Goal: Browse casually

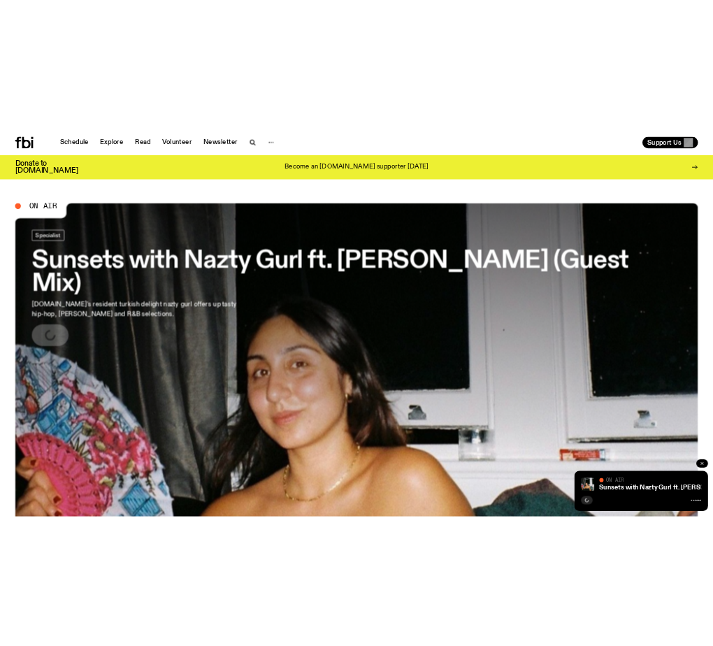
scroll to position [55, 0]
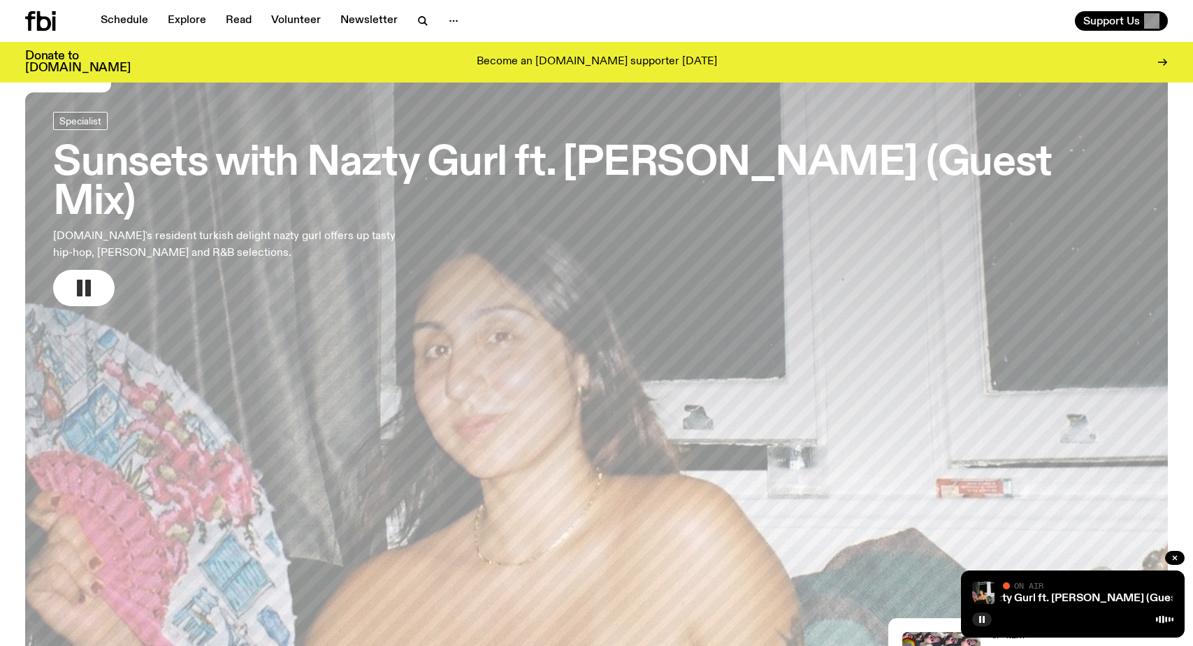
click at [96, 270] on button "button" at bounding box center [84, 288] width 62 height 36
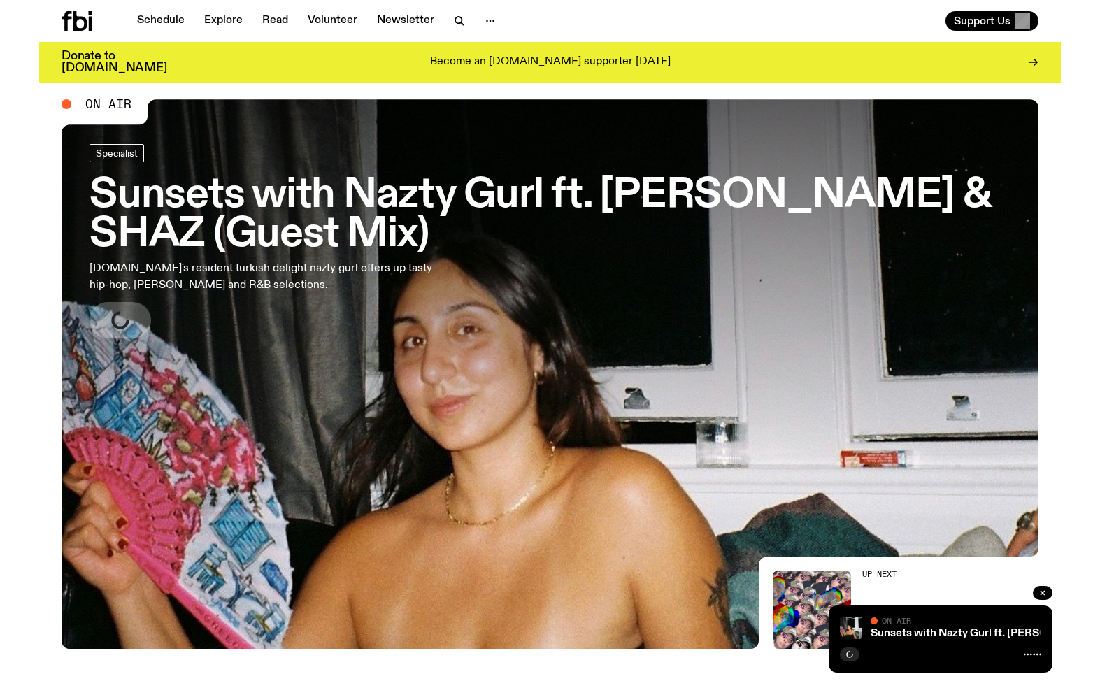
scroll to position [26, 0]
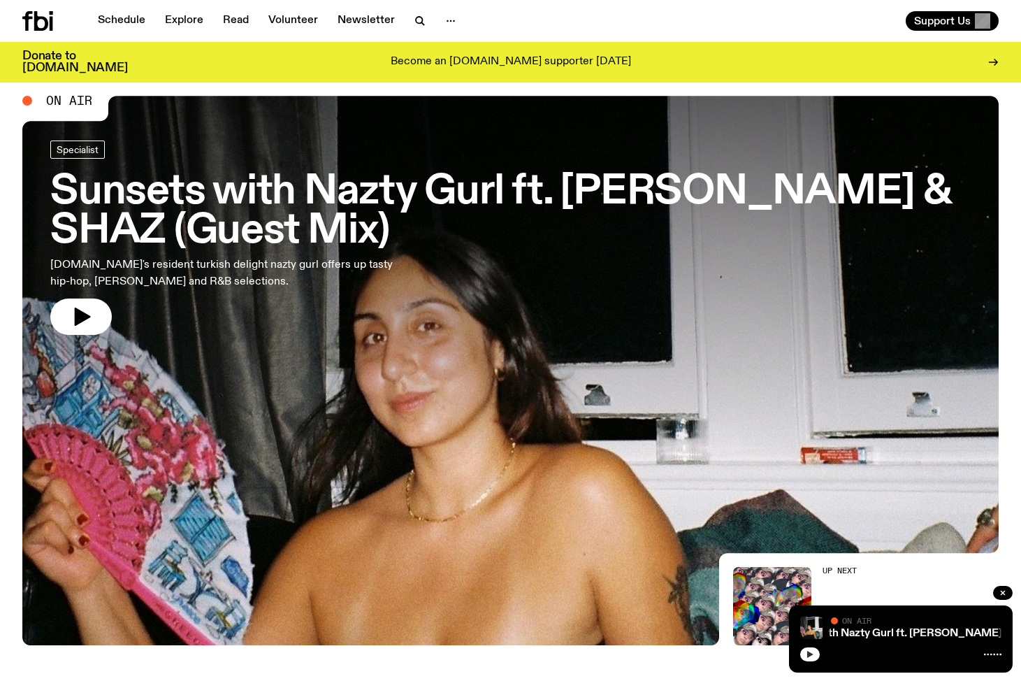
click at [735, 653] on icon "button" at bounding box center [810, 654] width 8 height 8
